Goal: Information Seeking & Learning: Compare options

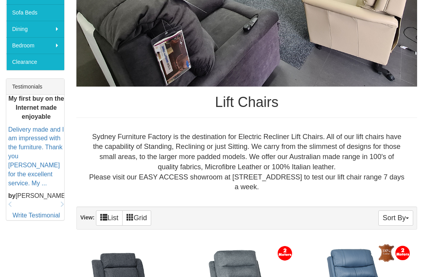
scroll to position [262, 0]
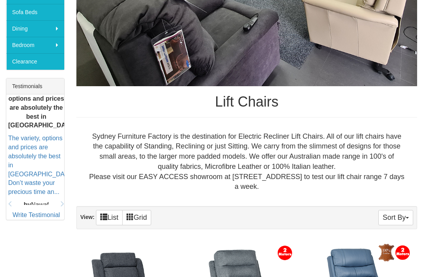
click at [399, 193] on div "Sydney Furniture Factory is the destination for Electric Recliner Lift Chairs. …" at bounding box center [246, 161] width 340 height 73
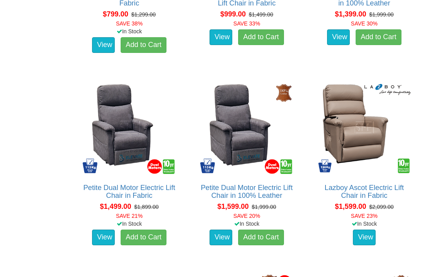
scroll to position [616, 0]
click at [388, 189] on link "Lazboy Ascot Electric Lift Chair in Fabric" at bounding box center [363, 192] width 79 height 16
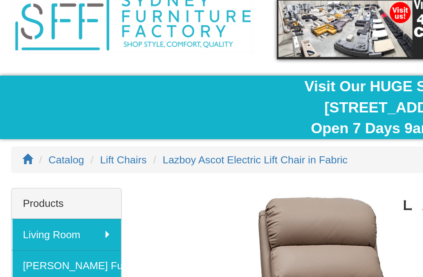
scroll to position [34, 0]
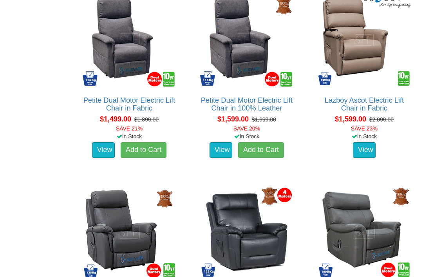
scroll to position [704, 0]
click at [369, 155] on link "View" at bounding box center [364, 150] width 23 height 16
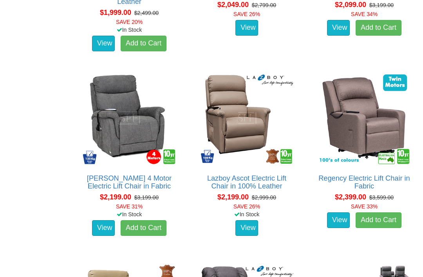
scroll to position [1202, 0]
click at [307, 238] on div "Regency Electric Lift Chair in Fabric The Regency electric lift chair is ideal …" at bounding box center [363, 157] width 117 height 184
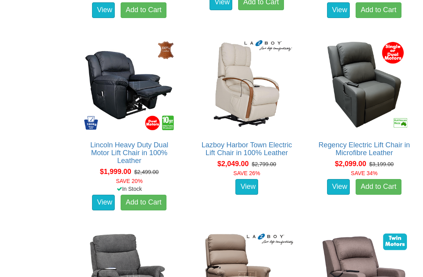
scroll to position [1043, 0]
click at [259, 113] on img at bounding box center [246, 84] width 97 height 97
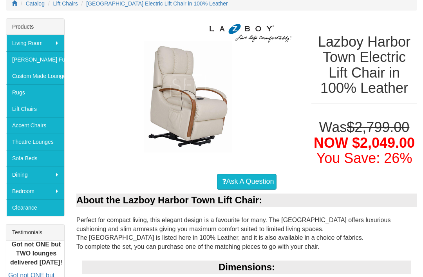
scroll to position [115, 0]
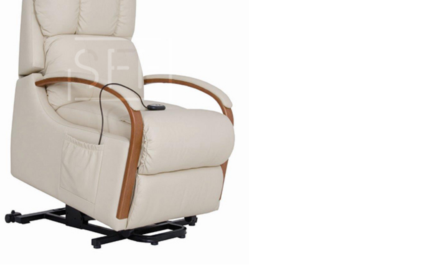
click at [94, 32] on img at bounding box center [187, 86] width 223 height 134
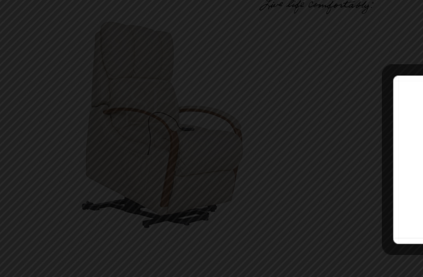
click at [133, 54] on div at bounding box center [211, 138] width 423 height 277
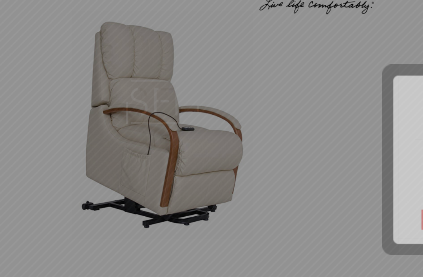
click at [134, 57] on div at bounding box center [211, 138] width 423 height 277
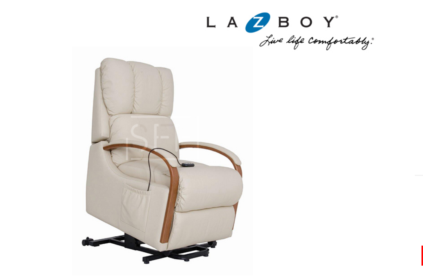
click at [135, 73] on img at bounding box center [187, 86] width 223 height 134
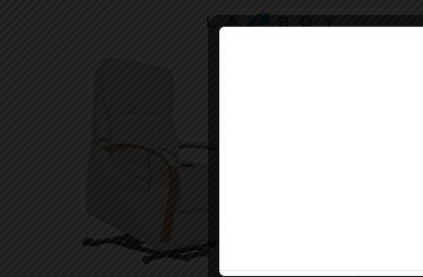
click at [218, 55] on div at bounding box center [319, 92] width 202 height 116
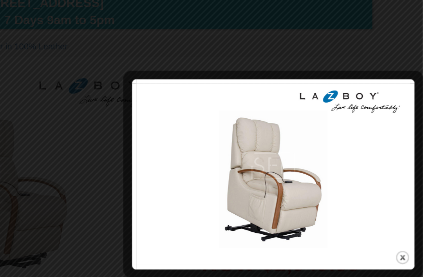
scroll to position [90, 32]
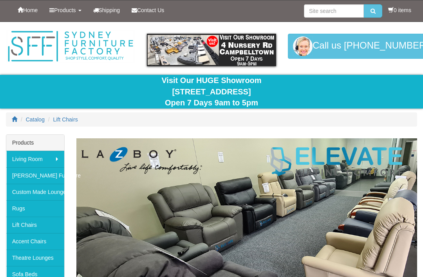
scroll to position [1043, 0]
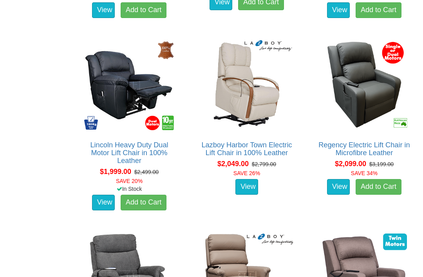
click at [306, 200] on div "Regency Electric Lift Chair in Microfibre Leather About the Regency: The Regenc…" at bounding box center [363, 124] width 117 height 184
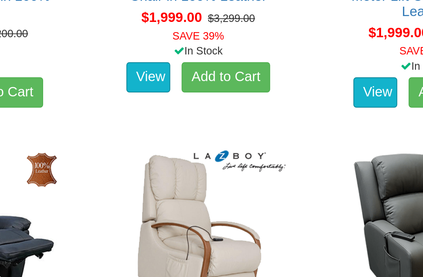
scroll to position [1005, 0]
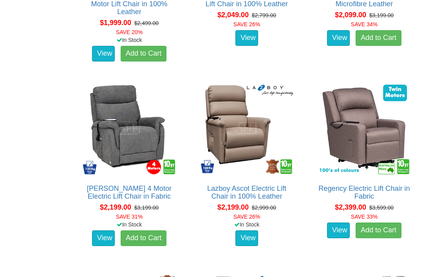
scroll to position [1192, 0]
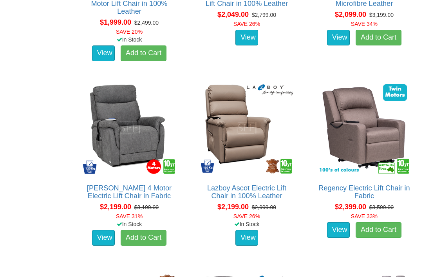
click at [178, 194] on div "Dalton 4 Motor Electric Lift Chair in Fabric About the Dalton Quad (4) Motor Li…" at bounding box center [129, 167] width 106 height 184
click at [159, 188] on link "[PERSON_NAME] 4 Motor Electric Lift Chair in Fabric" at bounding box center [129, 192] width 85 height 16
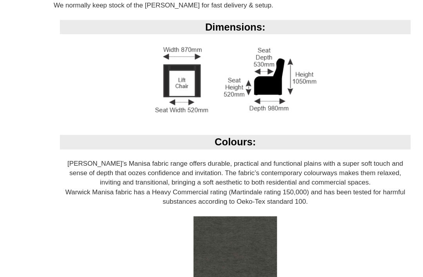
scroll to position [609, 0]
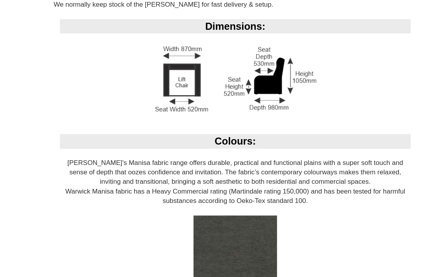
click at [348, 208] on div "Thunder (As Pictured)" at bounding box center [246, 254] width 329 height 105
click at [346, 207] on div "Thunder (As Pictured)" at bounding box center [246, 254] width 329 height 105
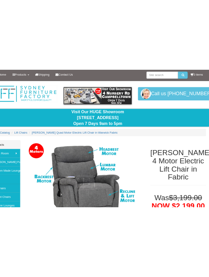
scroll to position [0, 0]
